Goal: Information Seeking & Learning: Learn about a topic

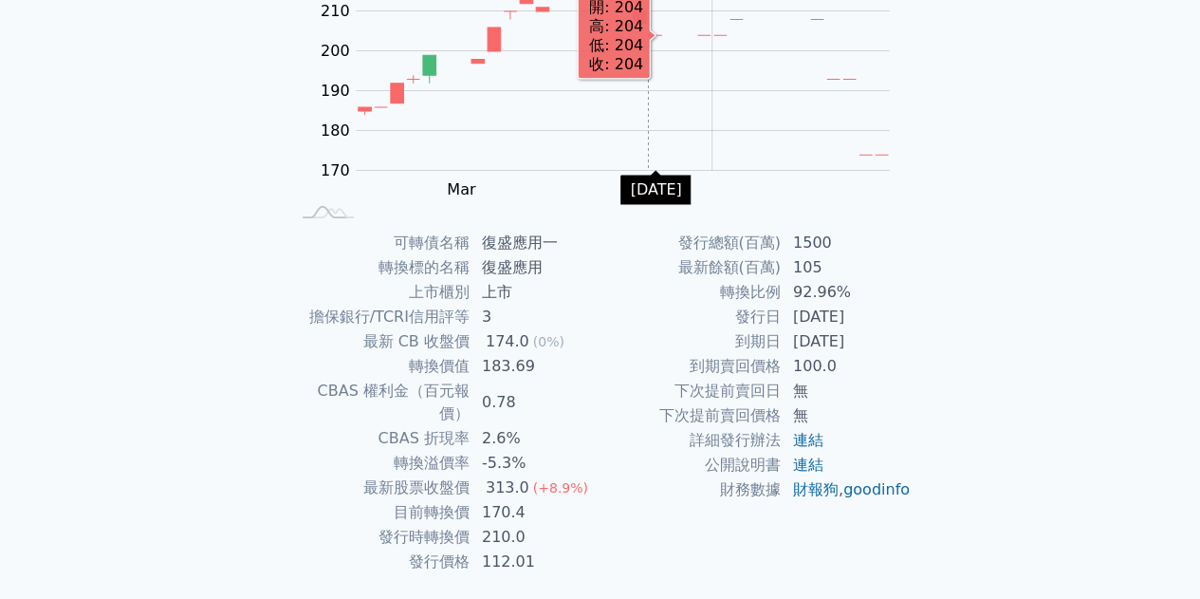
scroll to position [279, 0]
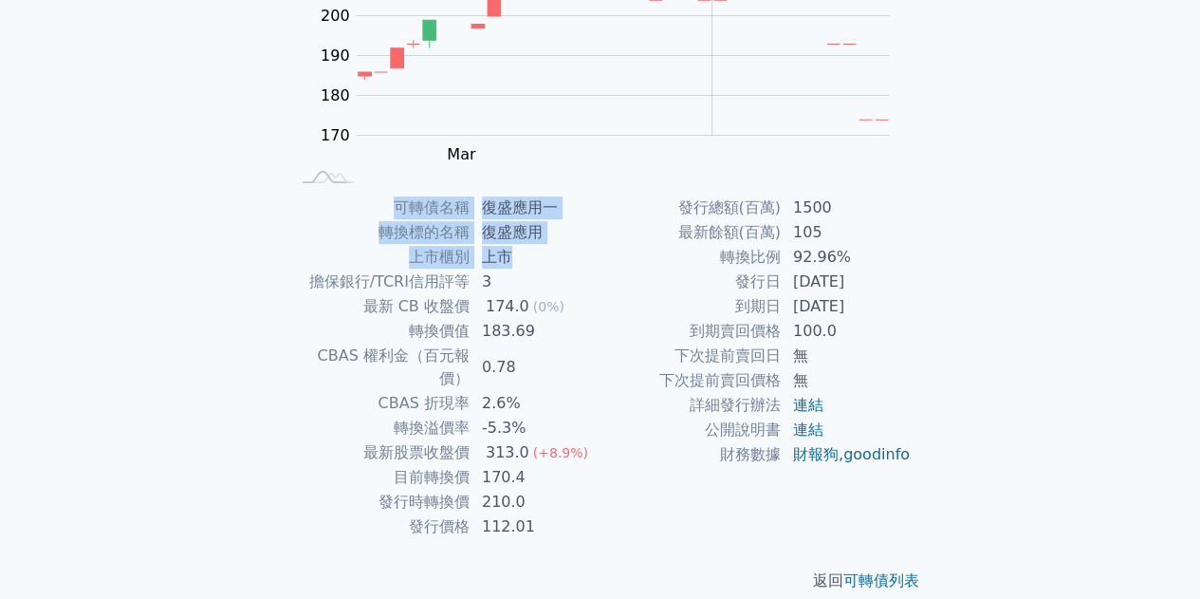
drag, startPoint x: 159, startPoint y: 176, endPoint x: 510, endPoint y: 265, distance: 361.9
click at [510, 265] on div "可轉債列表 財務數據 可轉債列表 財務數據 登入／註冊 登入／註冊 可轉債列表 › 66701 復盛應用一 66701 復盛應用一 可轉債詳細資訊 Zoom …" at bounding box center [600, 171] width 1200 height 901
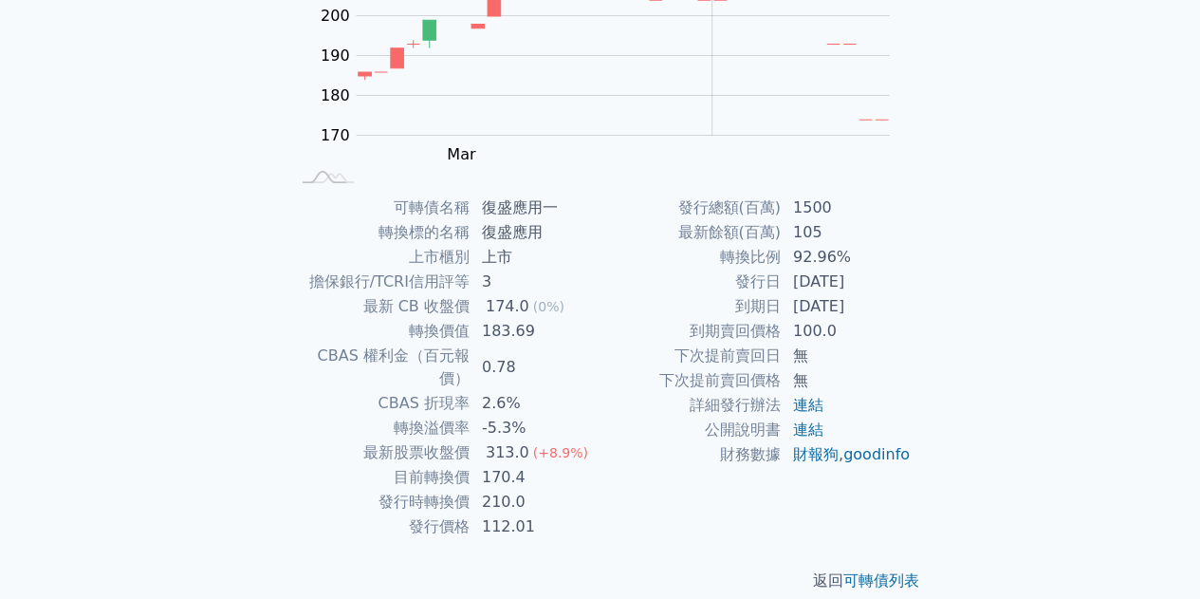
click at [950, 287] on div "可轉債列表 › 66701 復盛應用一 66701 復盛應用一 可轉債詳細資訊 Zoom Out 170 150 160 170 180 190 200 21…" at bounding box center [600, 195] width 728 height 856
drag, startPoint x: 530, startPoint y: 483, endPoint x: 469, endPoint y: 488, distance: 61.9
click at [469, 489] on tr "發行時轉換價 210.0" at bounding box center [444, 501] width 311 height 25
click at [580, 489] on td "210.0" at bounding box center [535, 501] width 130 height 25
drag, startPoint x: 581, startPoint y: 432, endPoint x: 474, endPoint y: 439, distance: 107.4
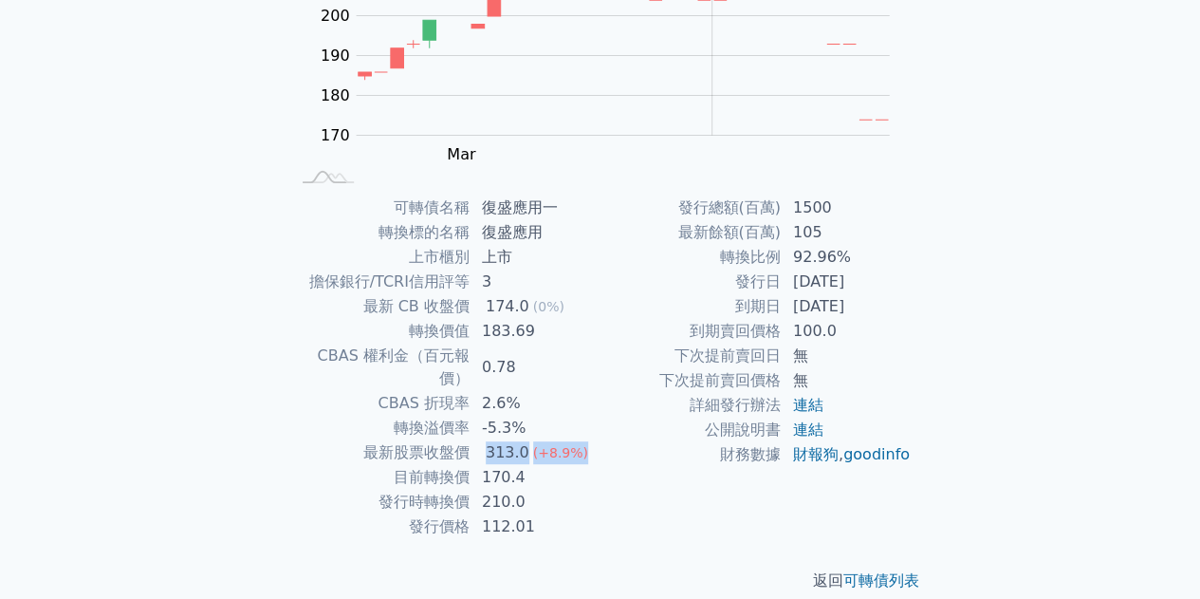
click at [474, 440] on td "313.0 (+8.9%)" at bounding box center [535, 452] width 130 height 25
drag, startPoint x: 886, startPoint y: 280, endPoint x: 703, endPoint y: 276, distance: 183.1
click at [703, 276] on tr "發行日 [DATE]" at bounding box center [755, 281] width 311 height 25
drag, startPoint x: 893, startPoint y: 307, endPoint x: 736, endPoint y: 308, distance: 157.5
click at [736, 308] on tr "到期日 [DATE]" at bounding box center [755, 306] width 311 height 25
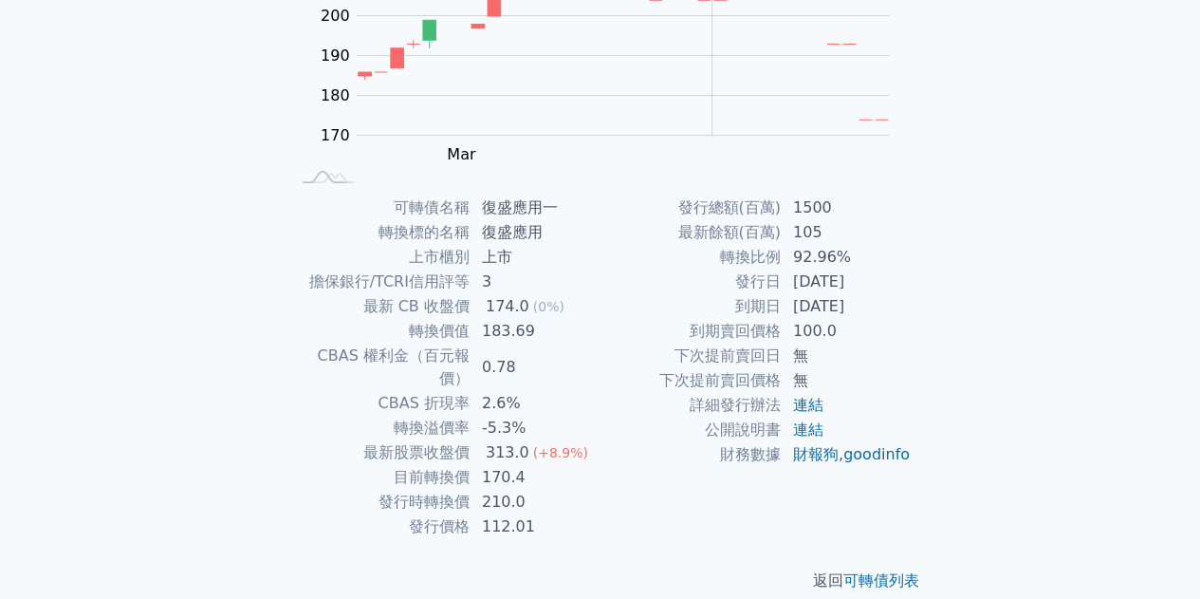
click at [541, 514] on td "112.01" at bounding box center [535, 526] width 130 height 25
drag, startPoint x: 533, startPoint y: 498, endPoint x: 400, endPoint y: 498, distance: 132.8
click at [381, 514] on tr "發行價格 112.01" at bounding box center [444, 526] width 311 height 25
click at [650, 492] on div "發行總額(百萬) 1500 最新餘額(百萬) 105 轉換比例 92.96% 發行日 [DATE] 到期日 [DATE] 到期賣回價格 100.0 下次提前賣…" at bounding box center [755, 366] width 311 height 343
click at [1055, 380] on div "可轉債列表 財務數據 可轉債列表 財務數據 登入／註冊 登入／註冊 可轉債列表 › 66701 復盛應用一 66701 復盛應用一 可轉債詳細資訊 Zoom …" at bounding box center [600, 171] width 1200 height 901
